Goal: Find specific page/section: Find specific page/section

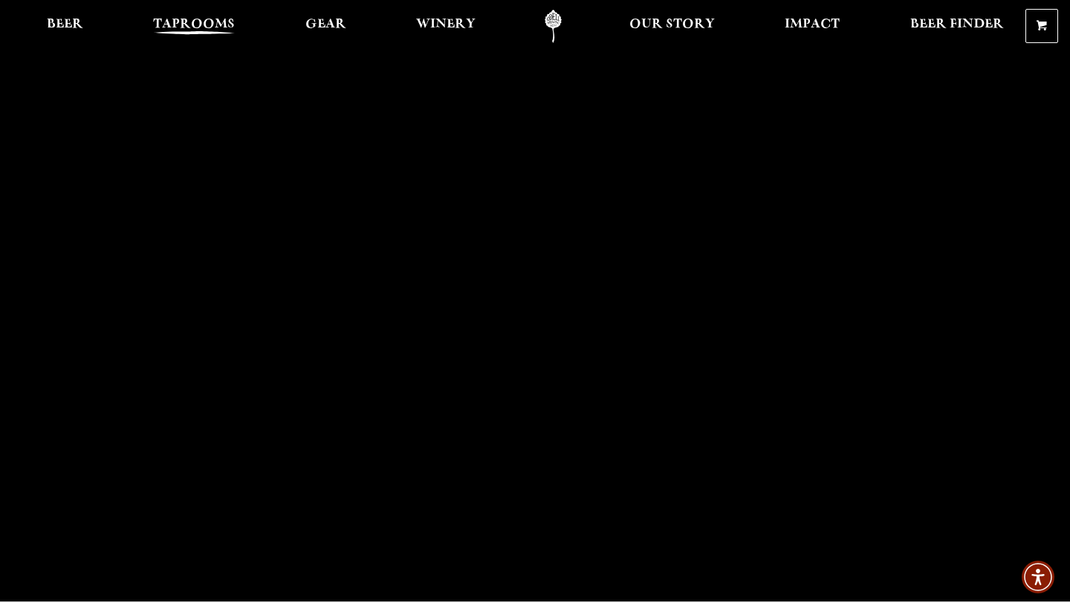
click at [221, 24] on span "Taprooms" at bounding box center [194, 25] width 82 height 12
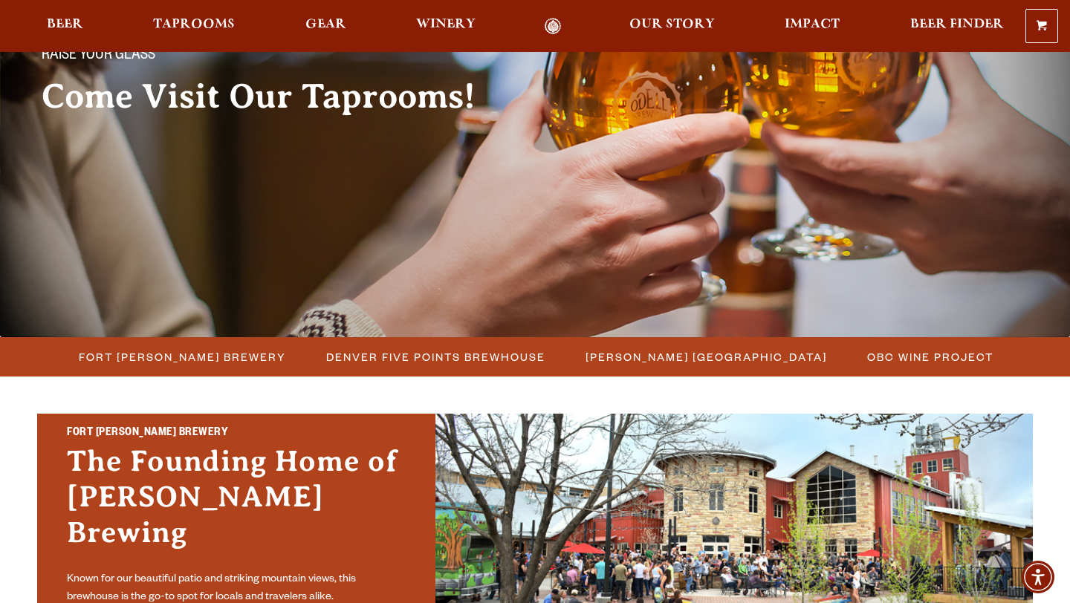
scroll to position [159, 0]
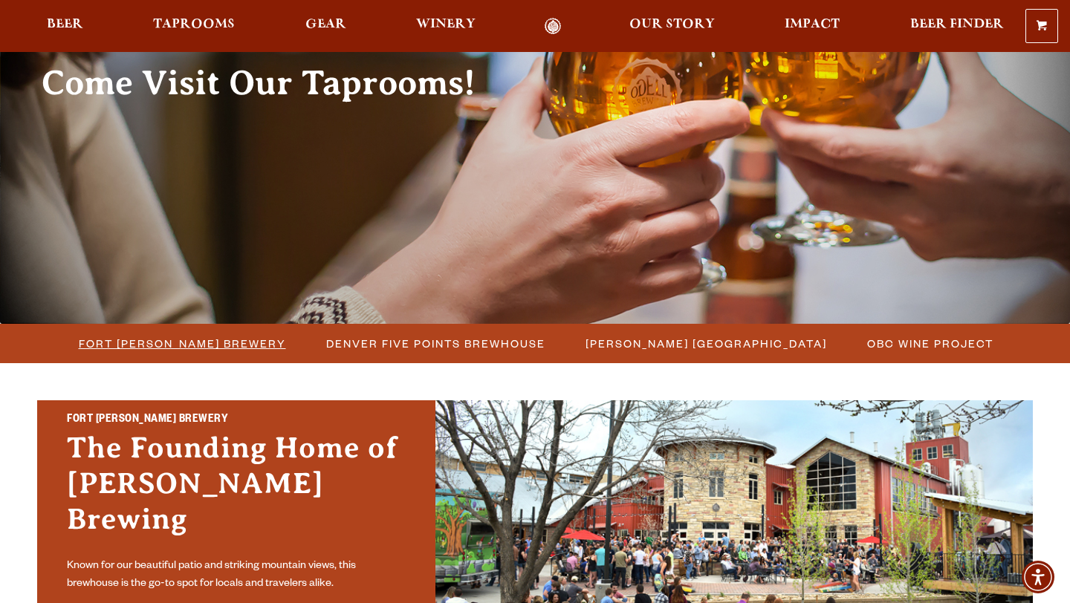
click at [139, 342] on span "Fort [PERSON_NAME] Brewery" at bounding box center [182, 344] width 207 height 22
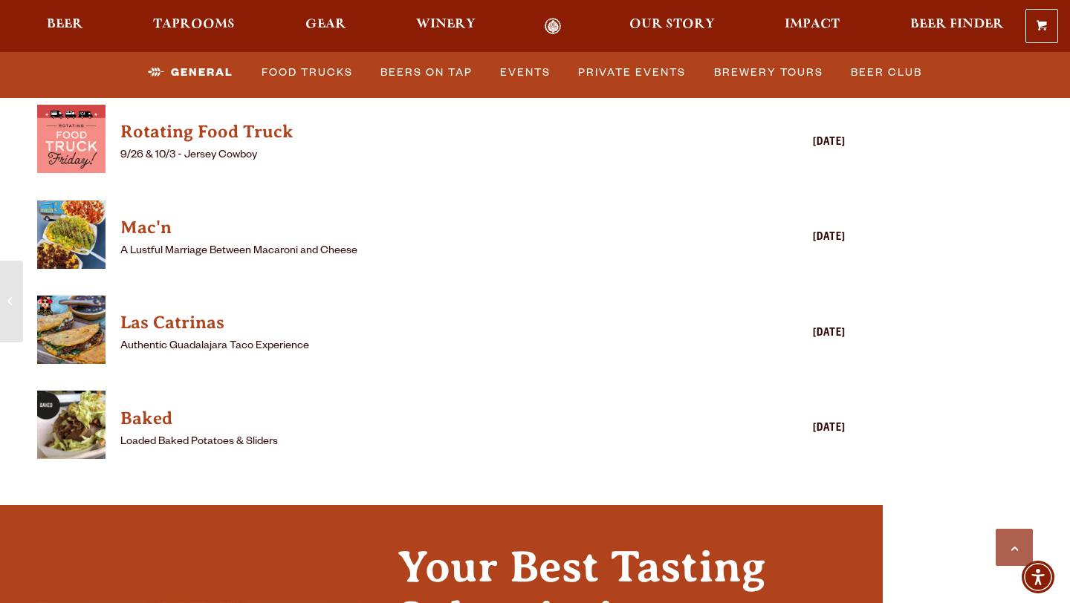
scroll to position [4090, 0]
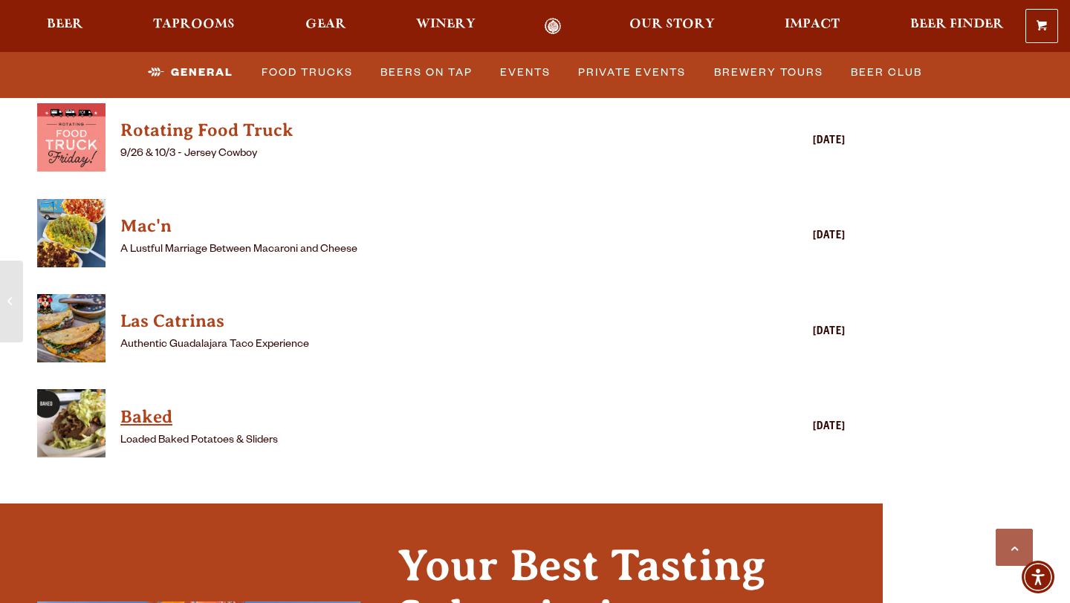
click at [279, 406] on h4 "Baked" at bounding box center [419, 418] width 599 height 24
